Goal: Transaction & Acquisition: Purchase product/service

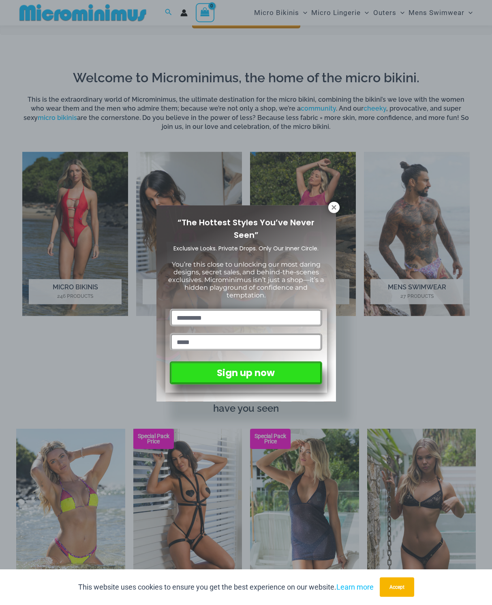
scroll to position [411, 0]
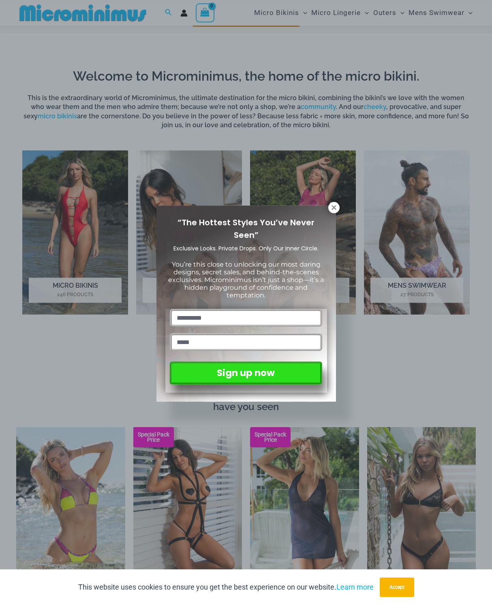
click at [334, 206] on icon at bounding box center [333, 207] width 4 height 4
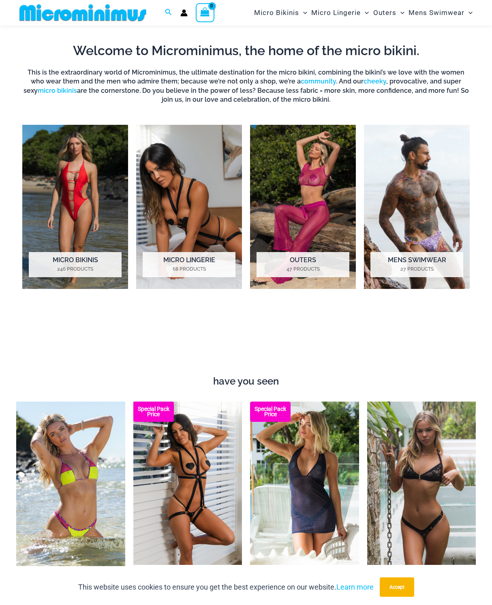
scroll to position [433, 0]
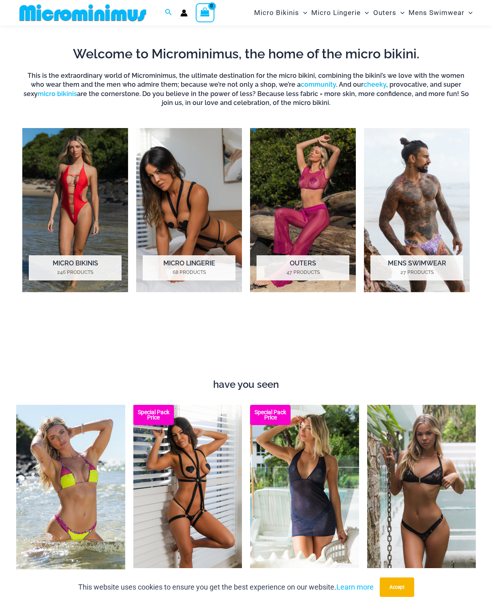
click at [191, 225] on img "Visit product category Micro Lingerie" at bounding box center [189, 210] width 106 height 164
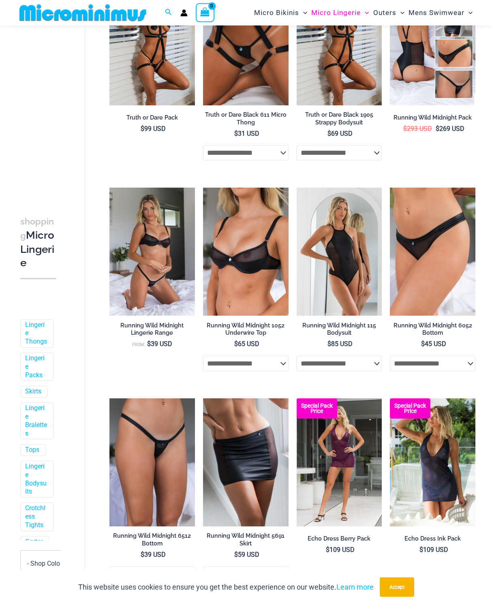
scroll to position [202, 0]
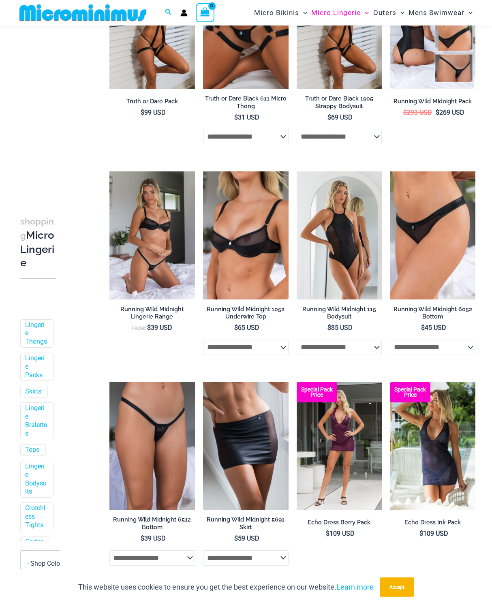
click at [109, 171] on img at bounding box center [109, 171] width 0 height 0
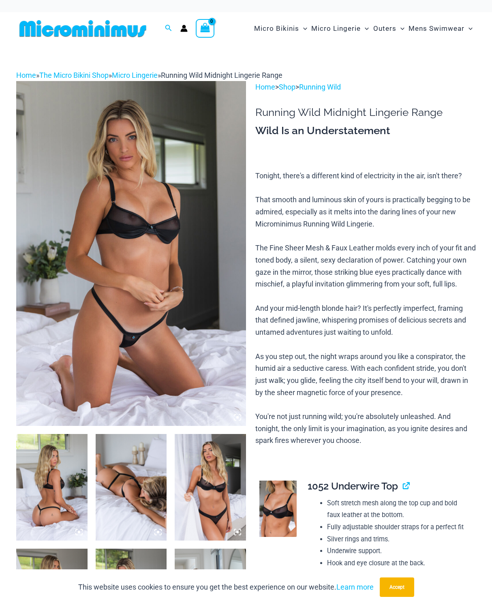
click at [54, 480] on img at bounding box center [51, 487] width 71 height 107
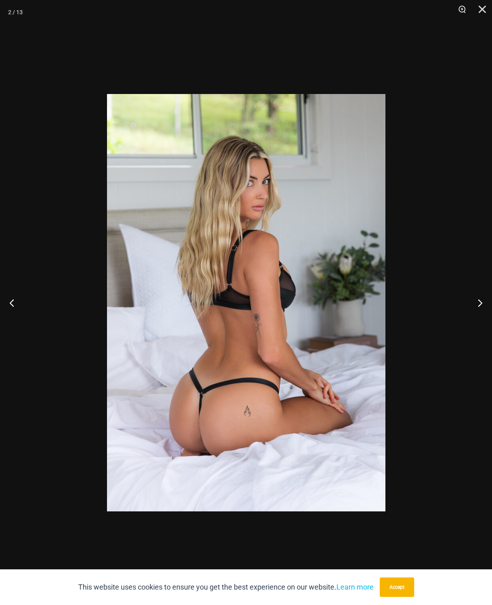
click at [468, 307] on button "Next" at bounding box center [476, 302] width 30 height 41
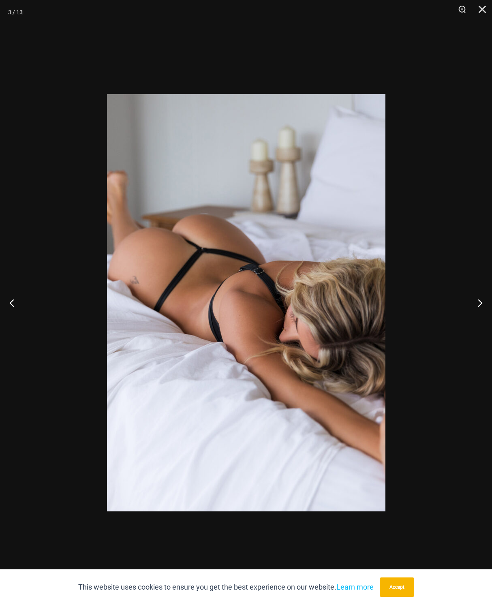
click at [467, 308] on button "Next" at bounding box center [476, 302] width 30 height 41
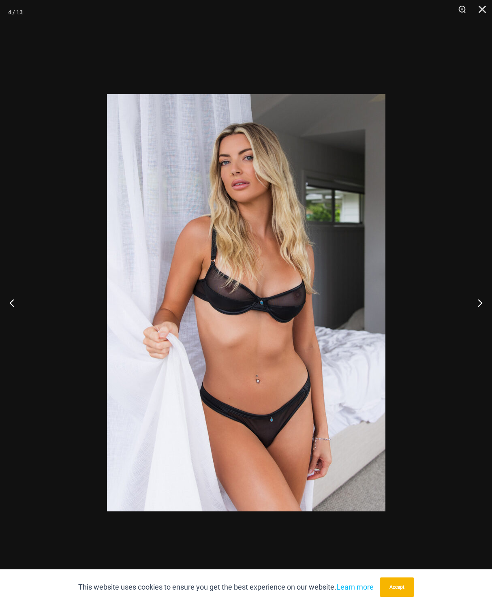
click at [465, 308] on button "Next" at bounding box center [476, 302] width 30 height 41
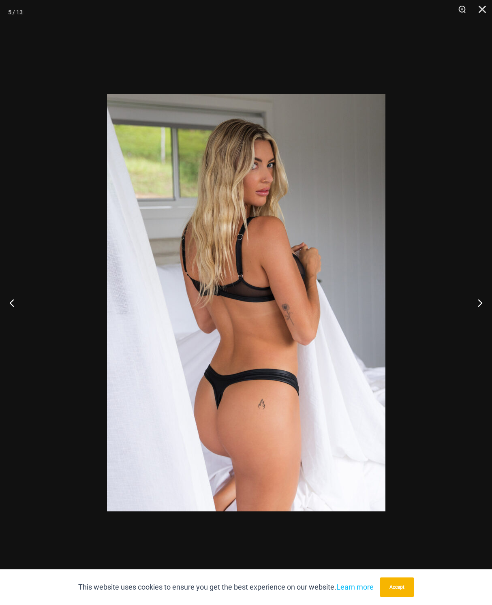
click at [467, 309] on button "Next" at bounding box center [476, 302] width 30 height 41
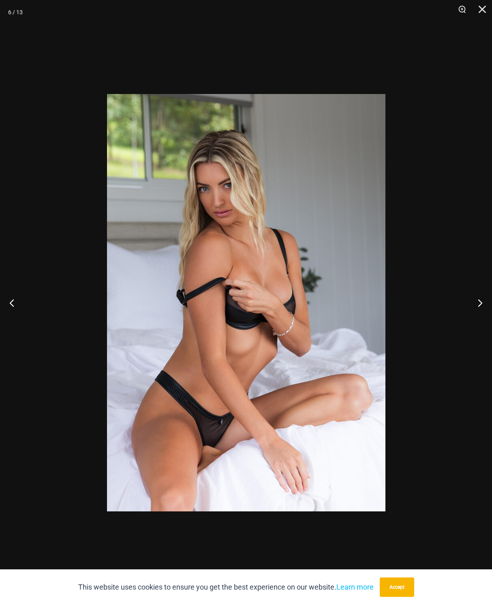
click at [467, 310] on button "Next" at bounding box center [476, 302] width 30 height 41
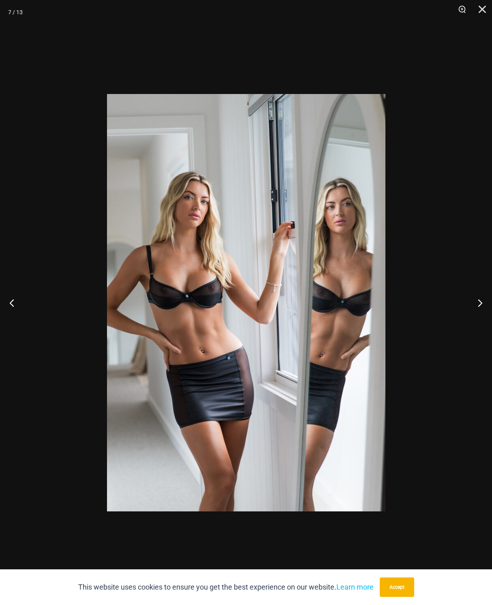
click at [466, 310] on button "Next" at bounding box center [476, 302] width 30 height 41
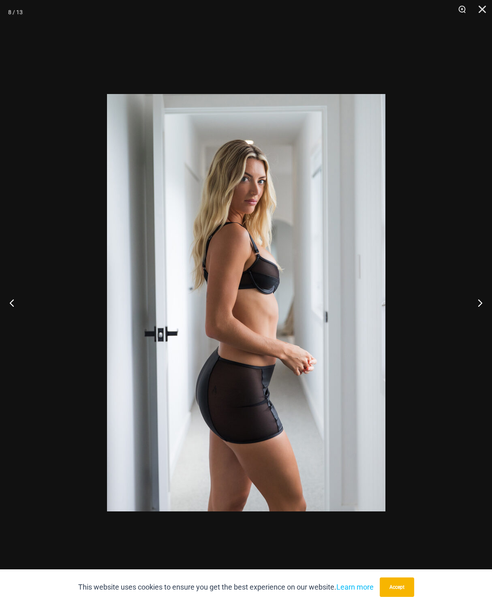
click at [466, 310] on button "Next" at bounding box center [476, 302] width 30 height 41
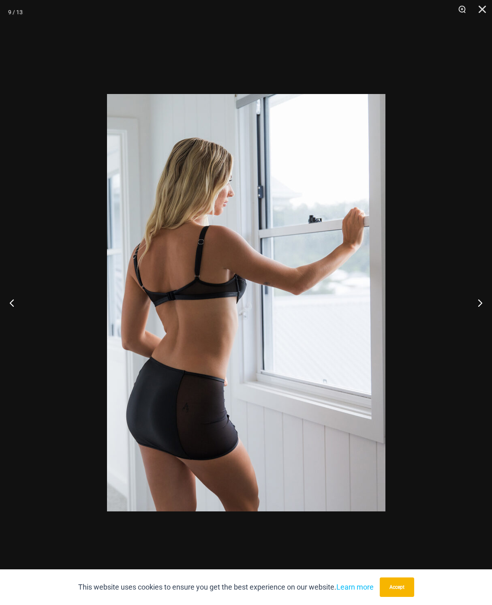
click at [467, 310] on button "Next" at bounding box center [476, 302] width 30 height 41
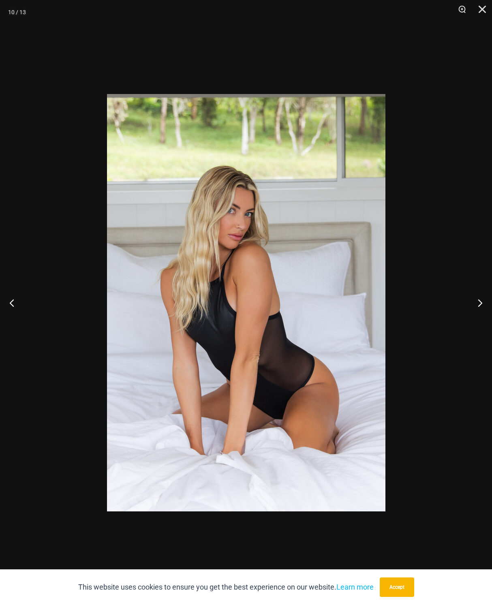
click at [468, 311] on button "Next" at bounding box center [476, 302] width 30 height 41
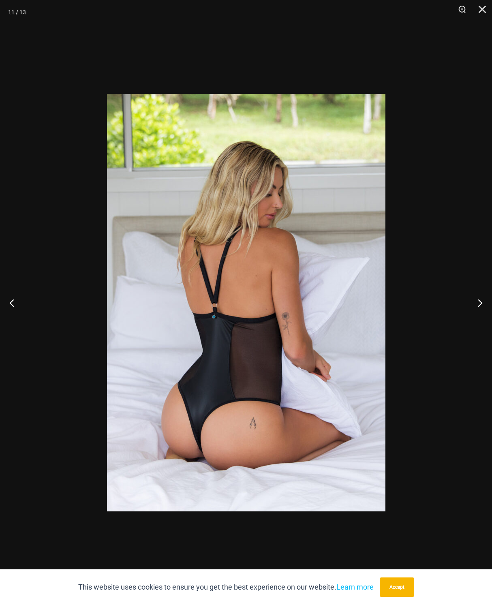
click at [464, 312] on button "Next" at bounding box center [476, 302] width 30 height 41
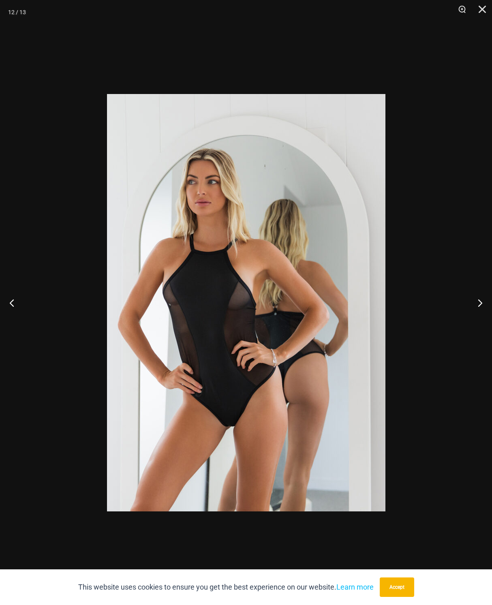
click at [468, 312] on button "Next" at bounding box center [476, 302] width 30 height 41
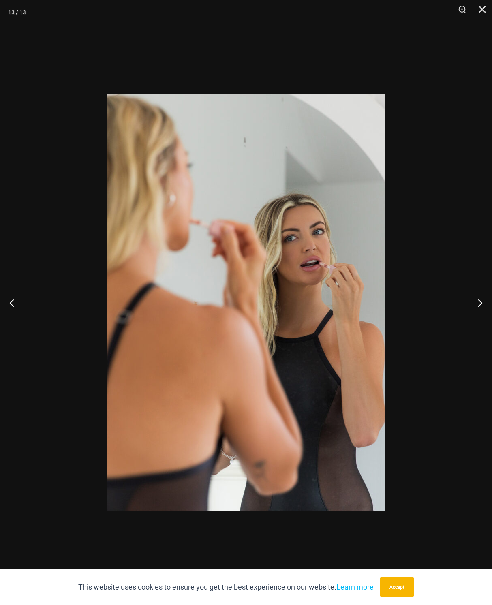
click at [465, 312] on button "Next" at bounding box center [476, 302] width 30 height 41
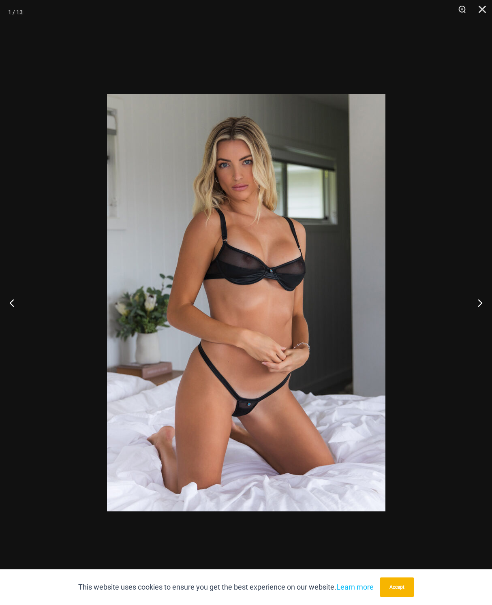
click at [467, 311] on button "Next" at bounding box center [476, 302] width 30 height 41
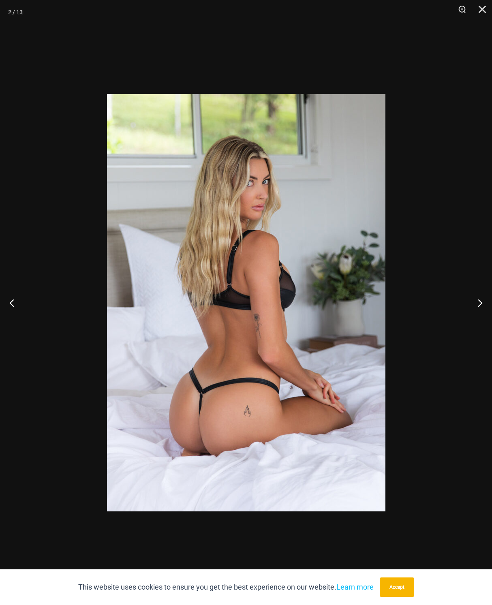
click at [466, 311] on button "Next" at bounding box center [476, 302] width 30 height 41
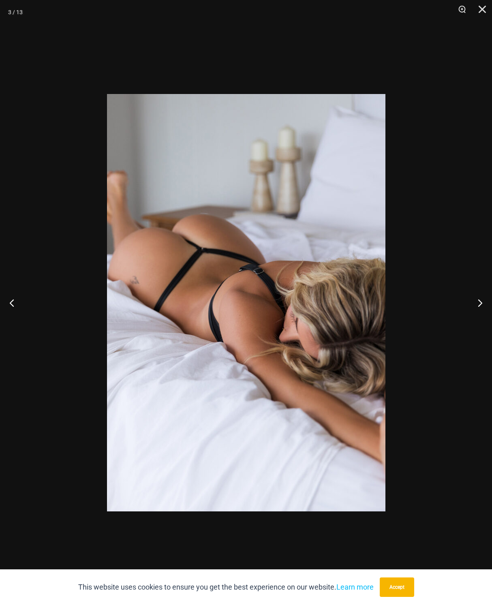
click at [478, 10] on button "Close" at bounding box center [479, 12] width 20 height 24
